Goal: Information Seeking & Learning: Learn about a topic

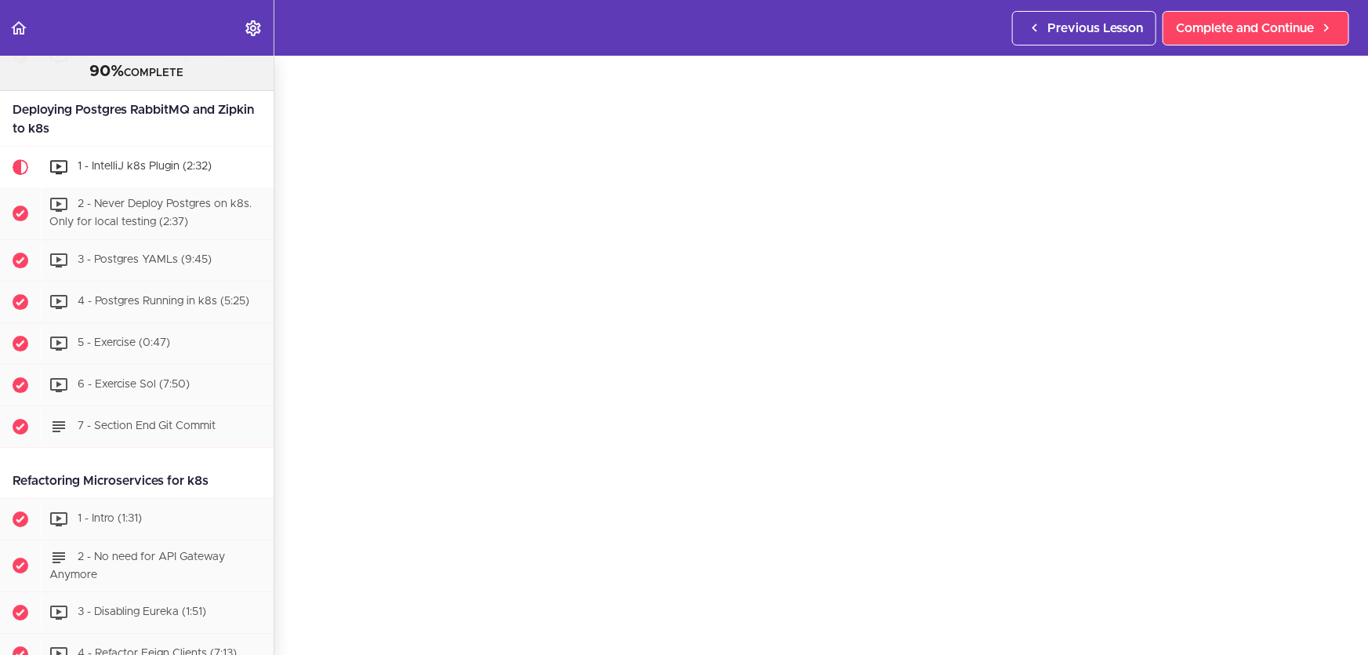
scroll to position [71, 0]
click at [1265, 36] on span "Complete and Continue" at bounding box center [1245, 28] width 138 height 19
click at [1239, 24] on span "Complete and Continue" at bounding box center [1245, 28] width 138 height 19
click at [159, 239] on div "2 - Never Deploy Postgres on k8s. Only for local testing (2:37)" at bounding box center [157, 213] width 233 height 52
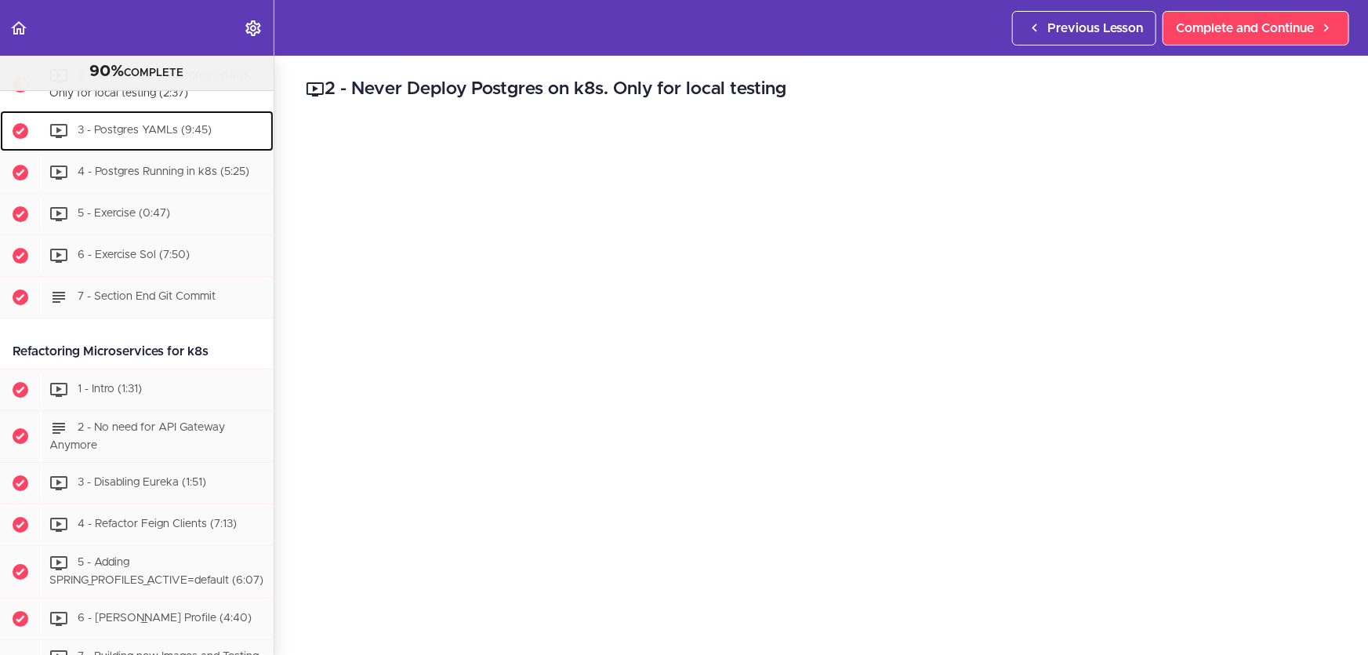
click at [164, 136] on span "3 - Postgres YAMLs (9:45)" at bounding box center [145, 130] width 134 height 11
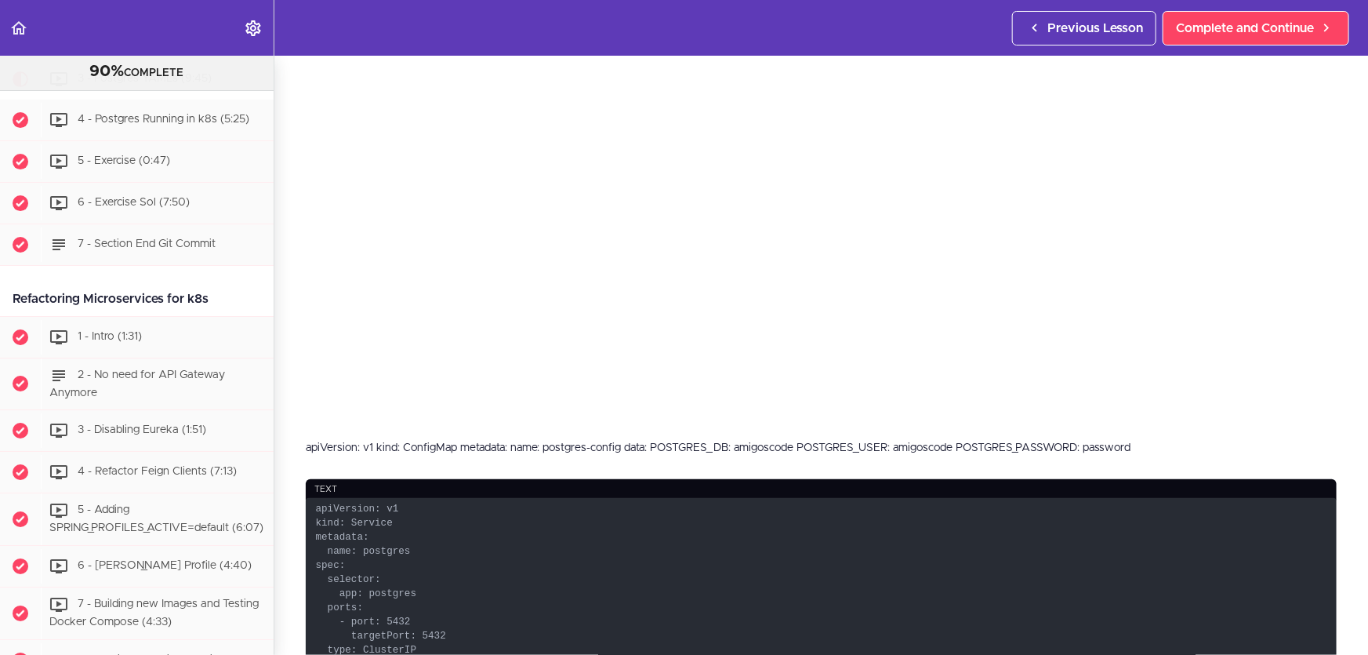
scroll to position [499, 0]
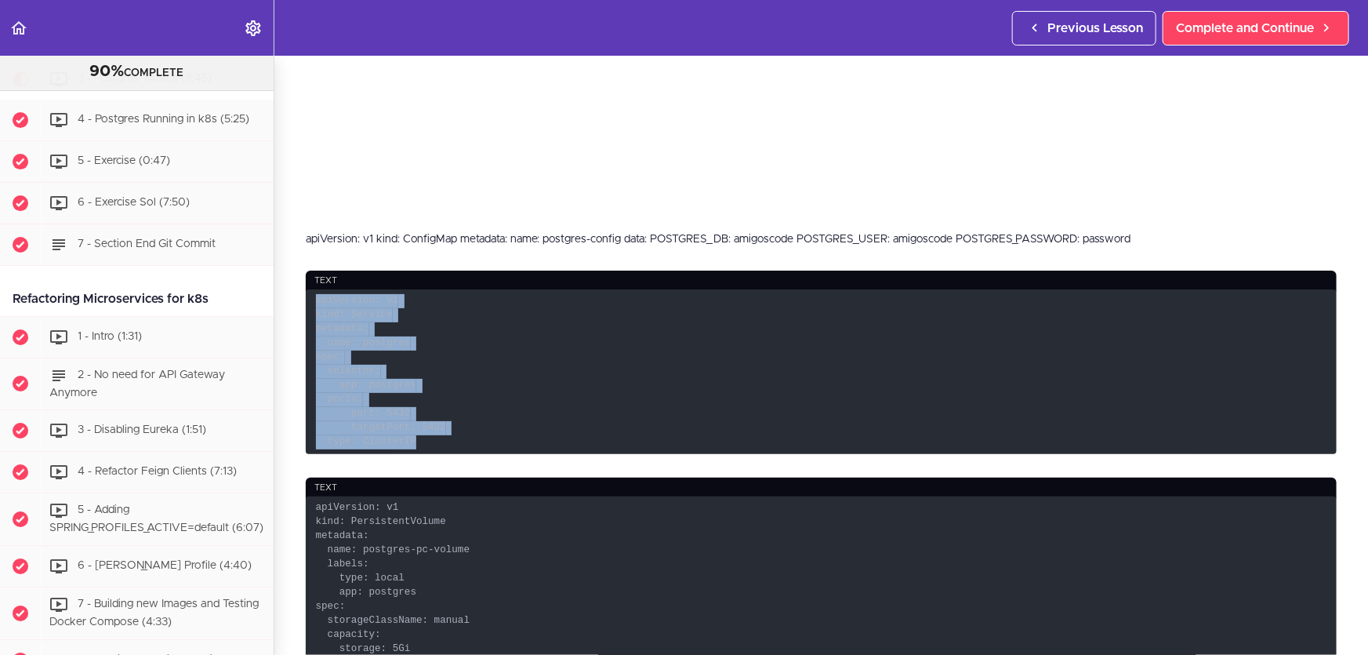
drag, startPoint x: 427, startPoint y: 432, endPoint x: 312, endPoint y: 292, distance: 181.0
click at [312, 292] on code "apiVersion: v1 kind: Service metadata: name: postgres spec: selector: app: post…" at bounding box center [821, 371] width 1031 height 165
copy code "apiVersion: v1 kind: Service metadata: name: postgres spec: selector: app: post…"
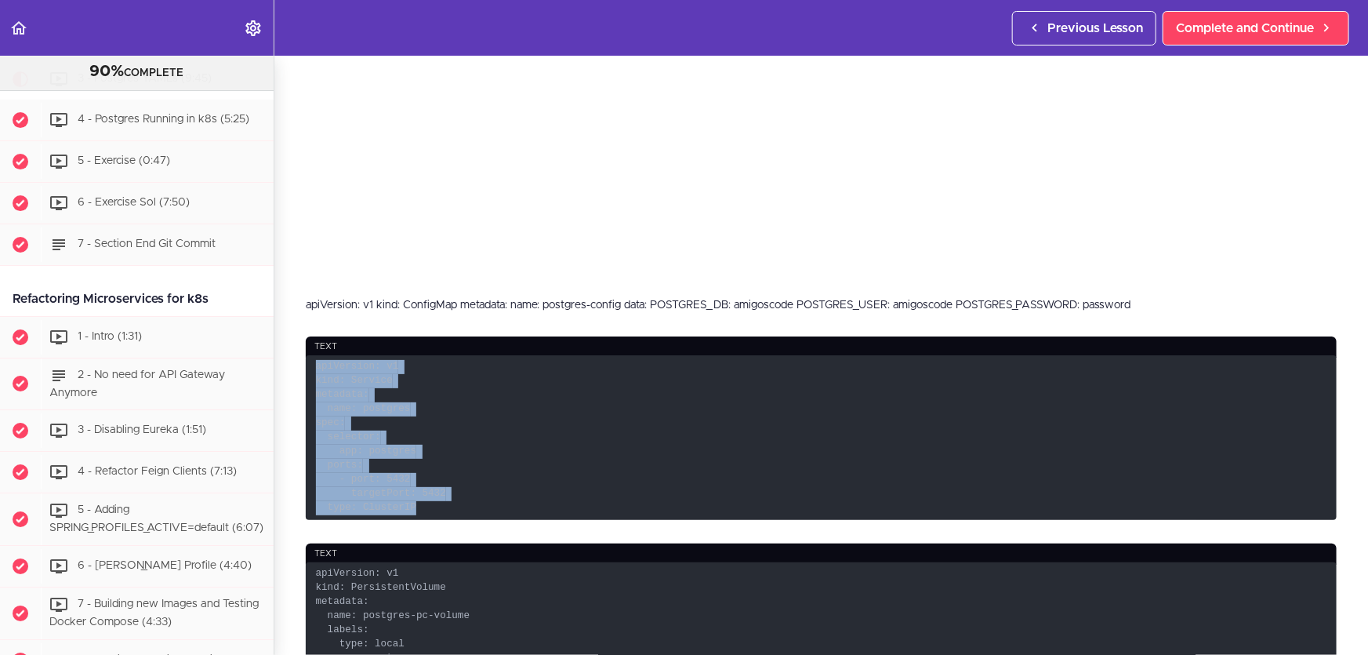
scroll to position [356, 0]
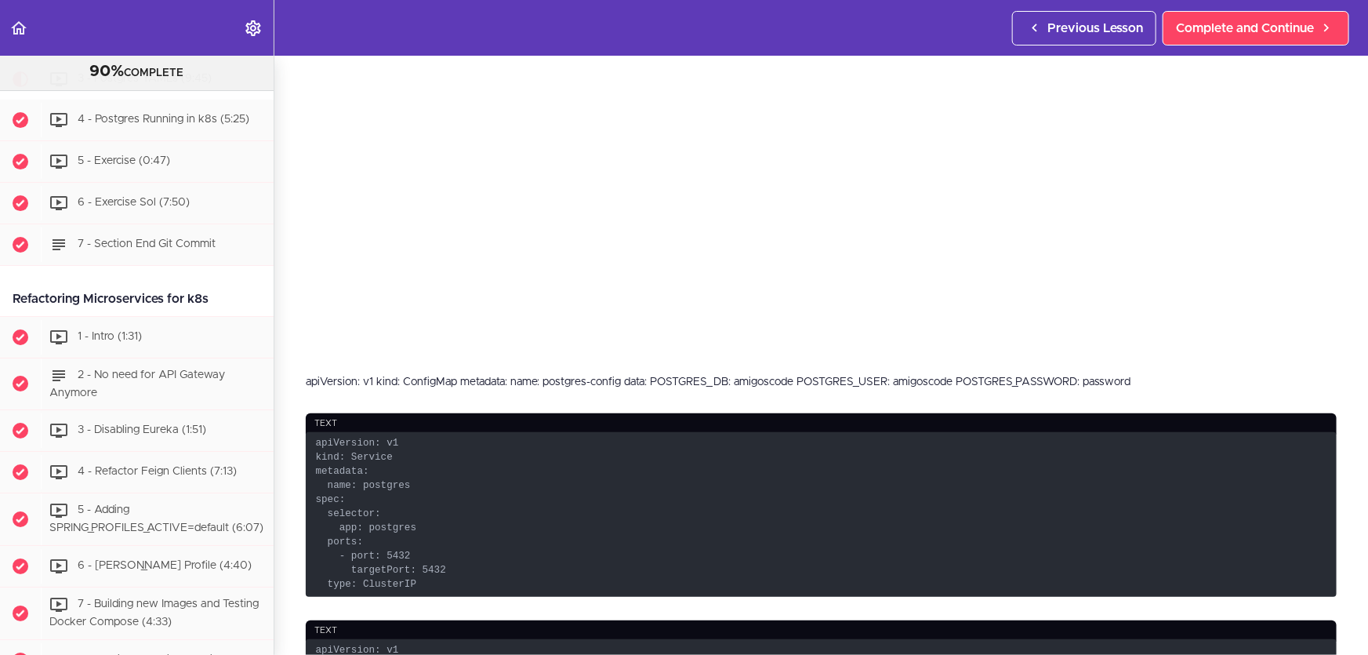
click at [507, 374] on div "apiVersion: v1 kind: ConfigMap metadata: name: postgres-config data: POSTGRES_D…" at bounding box center [821, 382] width 1031 height 16
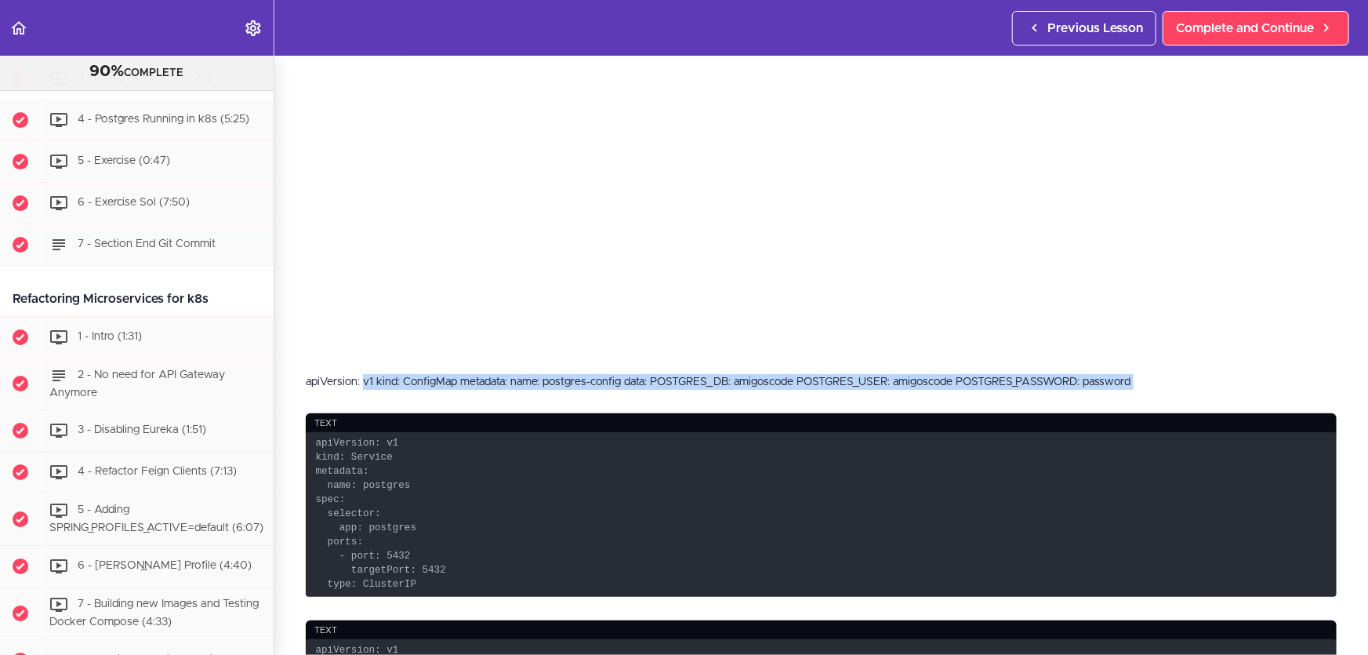
click at [507, 374] on div "apiVersion: v1 kind: ConfigMap metadata: name: postgres-config data: POSTGRES_D…" at bounding box center [821, 382] width 1031 height 16
copy div "apiVersion: v1 kind: ConfigMap metadata: name: postgres-config data: POSTGRES_D…"
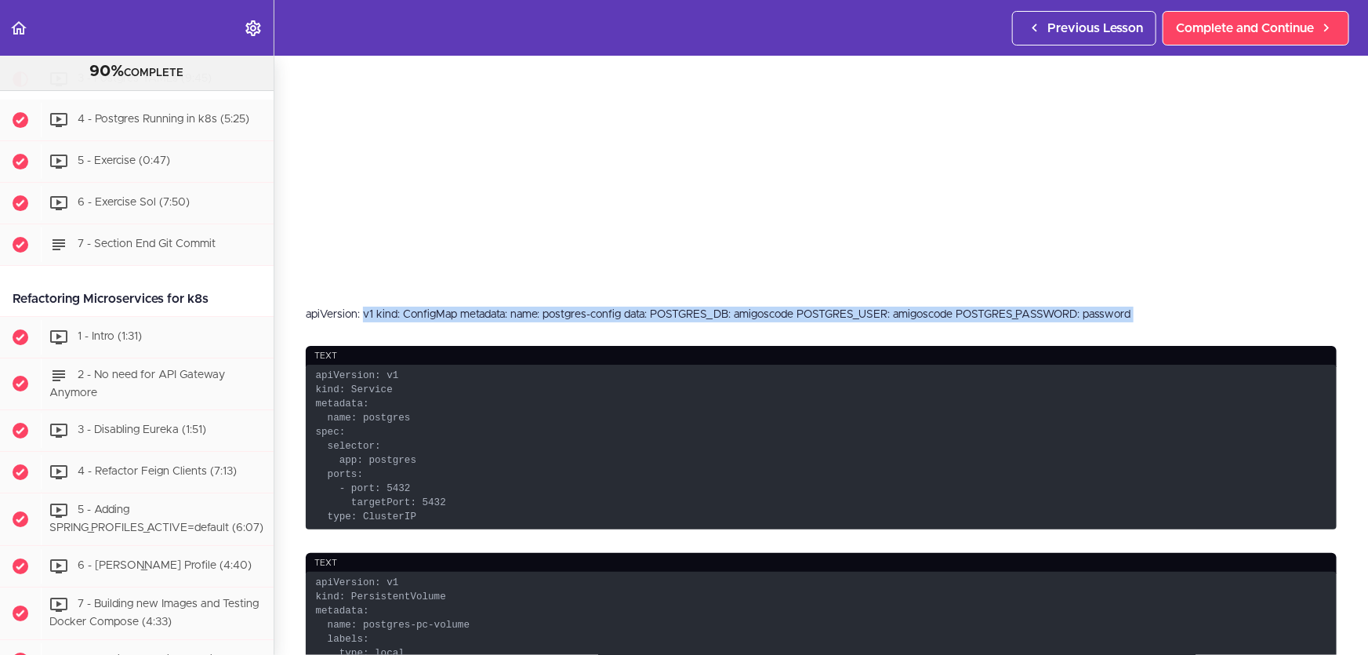
scroll to position [570, 0]
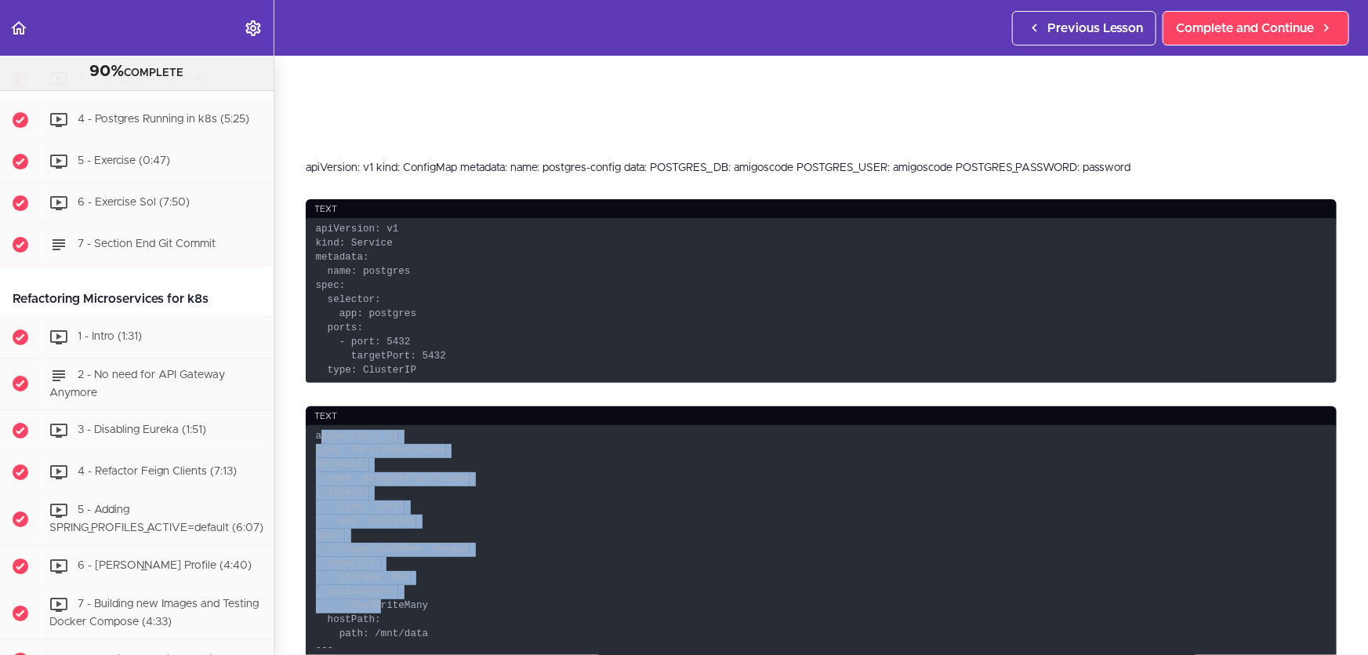
drag, startPoint x: 318, startPoint y: 431, endPoint x: 383, endPoint y: 557, distance: 141.3
click at [374, 598] on code "apiVersion: v1 kind: PersistentVolume metadata: name: postgres-pc-volume labels…" at bounding box center [821, 634] width 1031 height 419
click at [407, 464] on code "apiVersion: v1 kind: PersistentVolume metadata: name: postgres-pc-volume labels…" at bounding box center [821, 634] width 1031 height 419
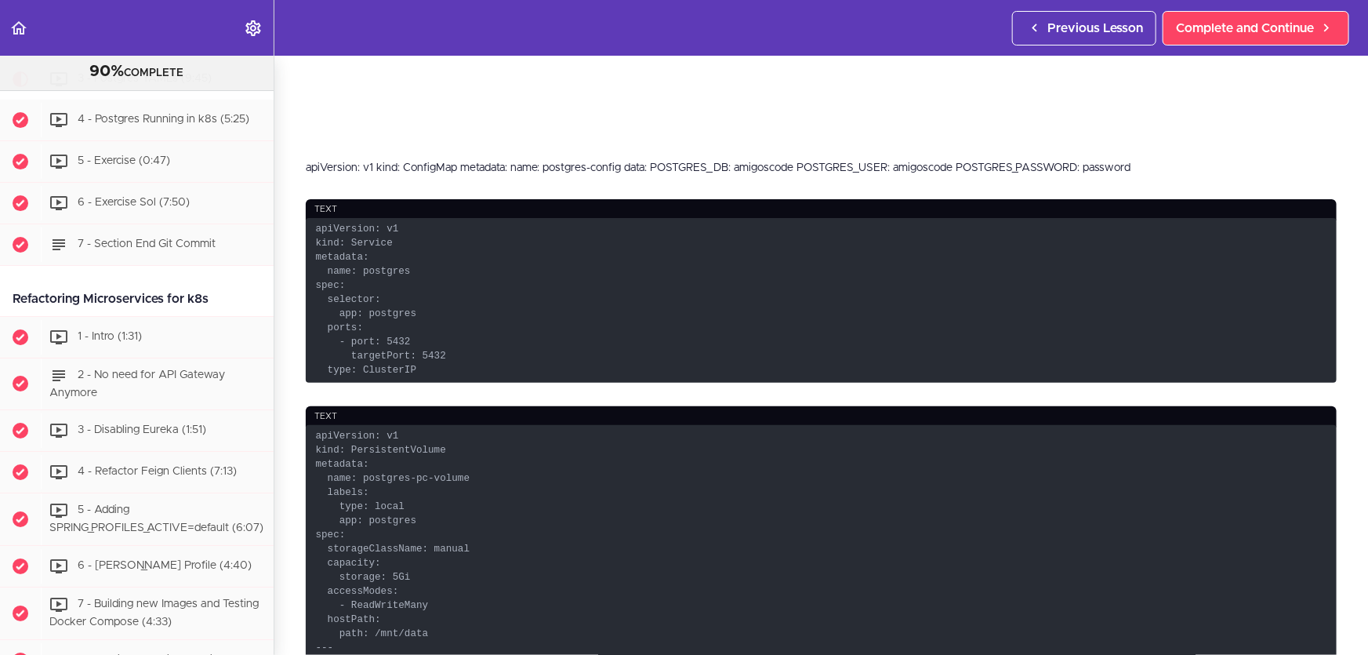
click at [341, 417] on div "text" at bounding box center [821, 416] width 1031 height 21
drag, startPoint x: 341, startPoint y: 417, endPoint x: 341, endPoint y: 434, distance: 16.5
click at [341, 433] on div "text apiVersion: v1 kind: PersistentVolume metadata: name: postgres-pc-volume l…" at bounding box center [821, 624] width 1031 height 437
click at [338, 434] on code "apiVersion: v1 kind: PersistentVolume metadata: name: postgres-pc-volume labels…" at bounding box center [821, 634] width 1031 height 419
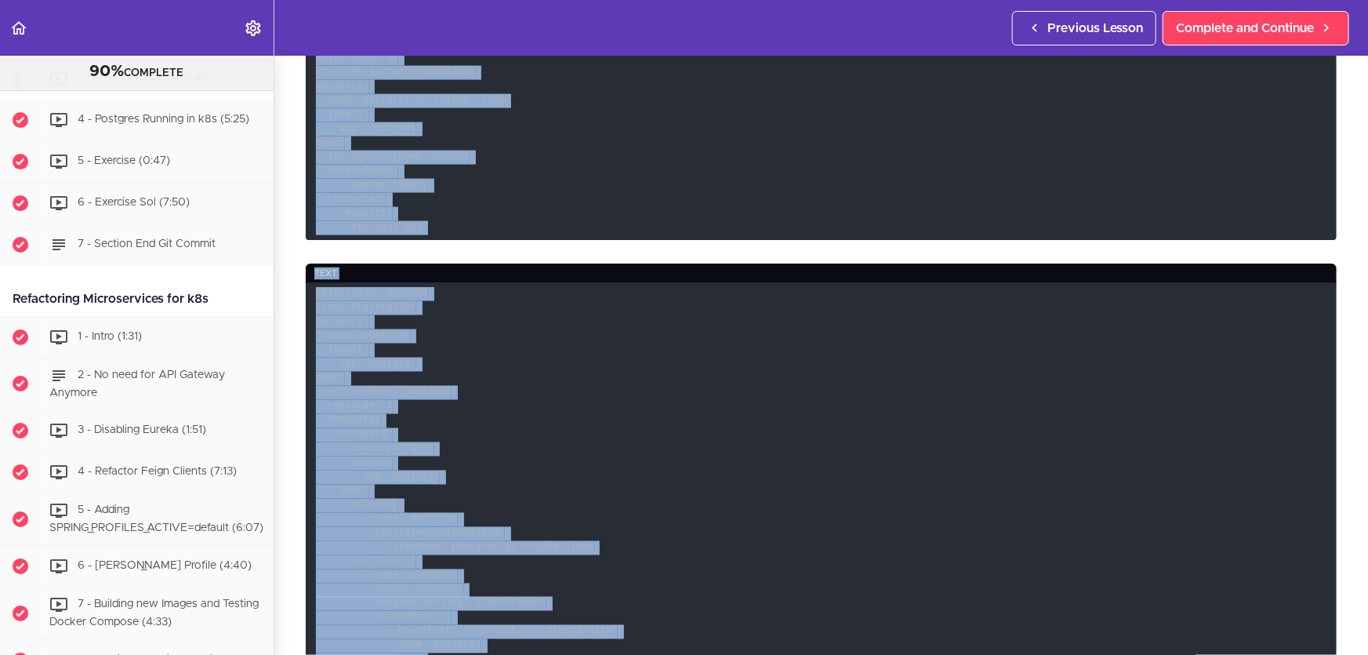
scroll to position [1312, 0]
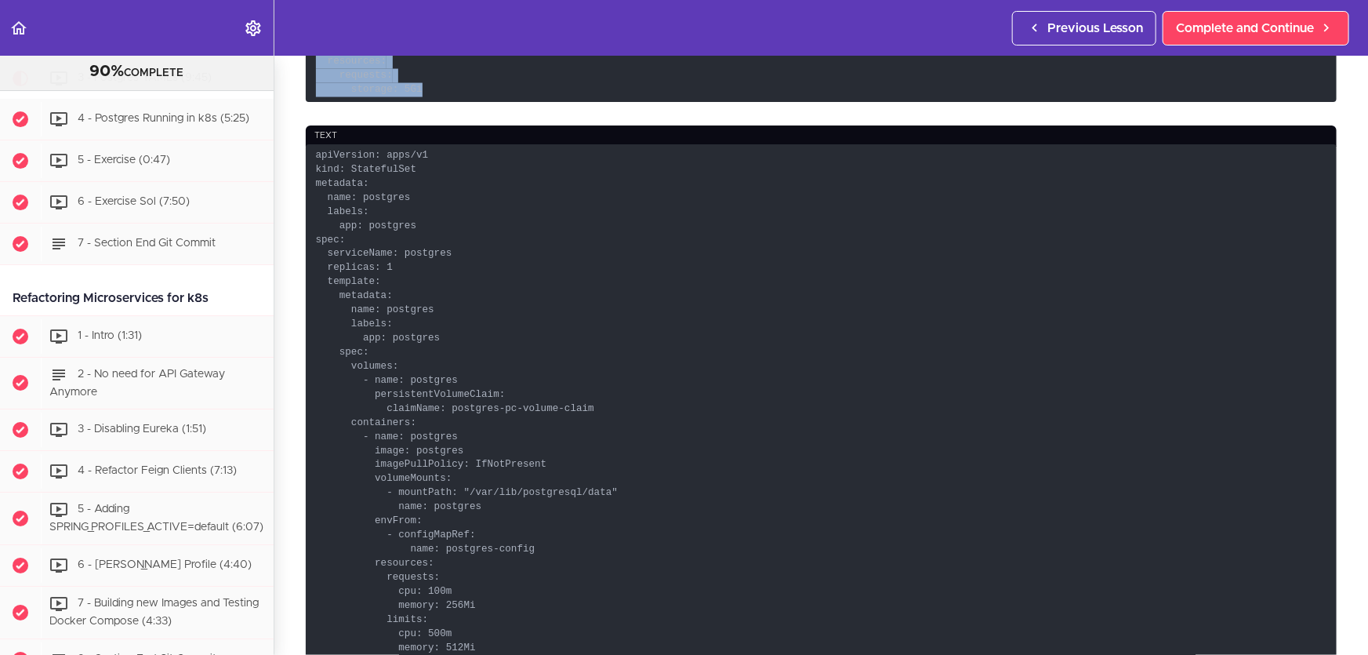
drag, startPoint x: 313, startPoint y: 433, endPoint x: 485, endPoint y: 87, distance: 386.4
copy code "apiVersion: v1 kind: PersistentVolume metadata: name: postgres-pc-volume labels…"
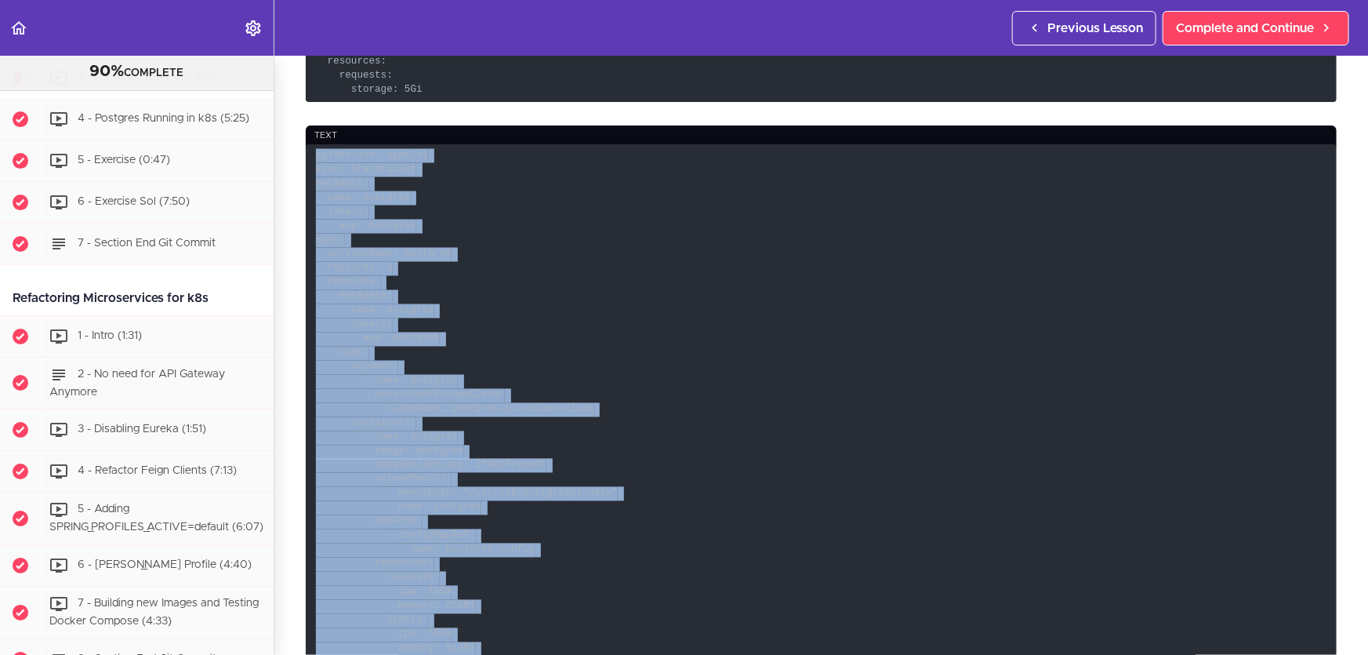
drag, startPoint x: 451, startPoint y: 419, endPoint x: 315, endPoint y: 144, distance: 306.1
click at [315, 144] on code "apiVersion: apps/v1 kind: StatefulSet metadata: name: postgres labels: app: pos…" at bounding box center [821, 431] width 1031 height 574
copy code "apiVersion: apps/v1 kind: StatefulSet metadata: name: postgres labels: app: pos…"
